Goal: Navigation & Orientation: Find specific page/section

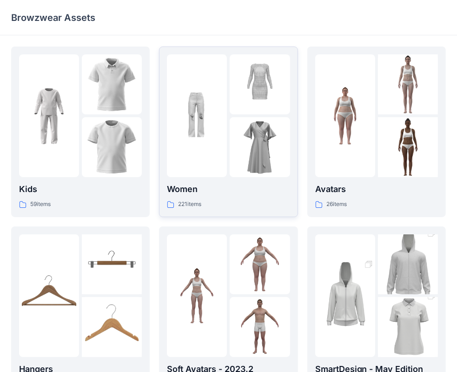
click at [213, 124] on img at bounding box center [197, 116] width 60 height 60
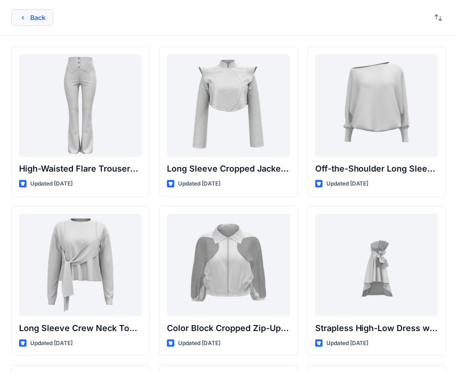
click at [41, 12] on button "Back" at bounding box center [32, 17] width 42 height 17
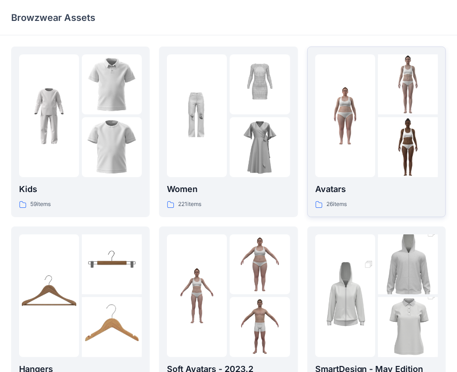
click at [350, 117] on img at bounding box center [345, 116] width 60 height 60
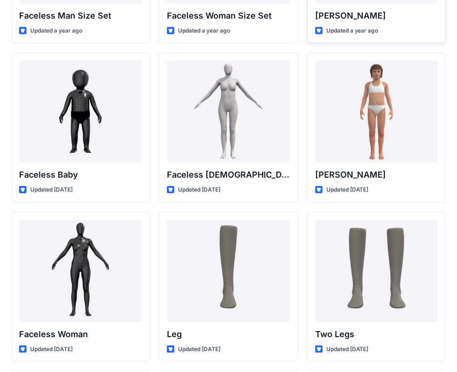
scroll to position [532, 0]
